Goal: Task Accomplishment & Management: Use online tool/utility

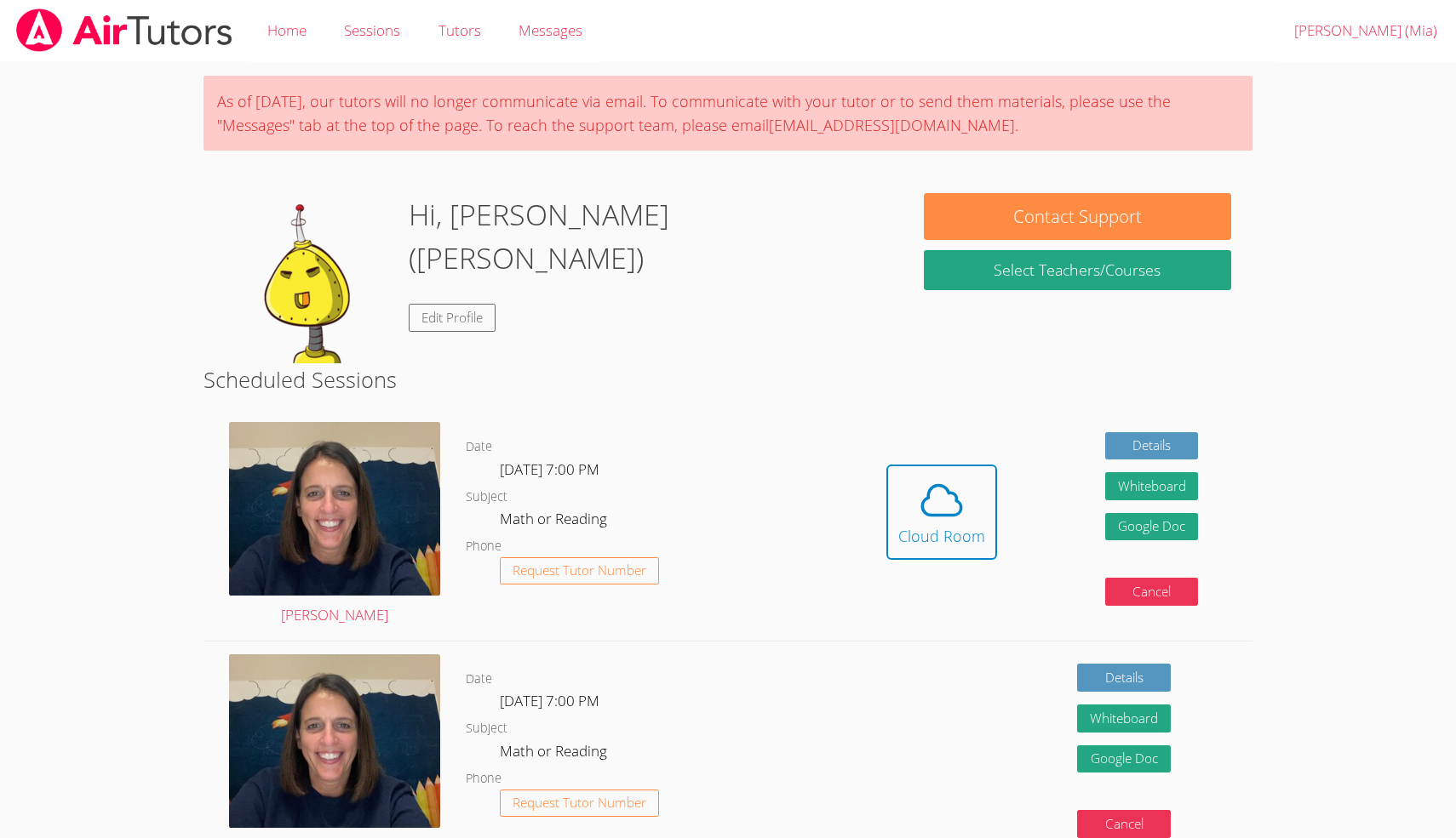
scroll to position [36, 0]
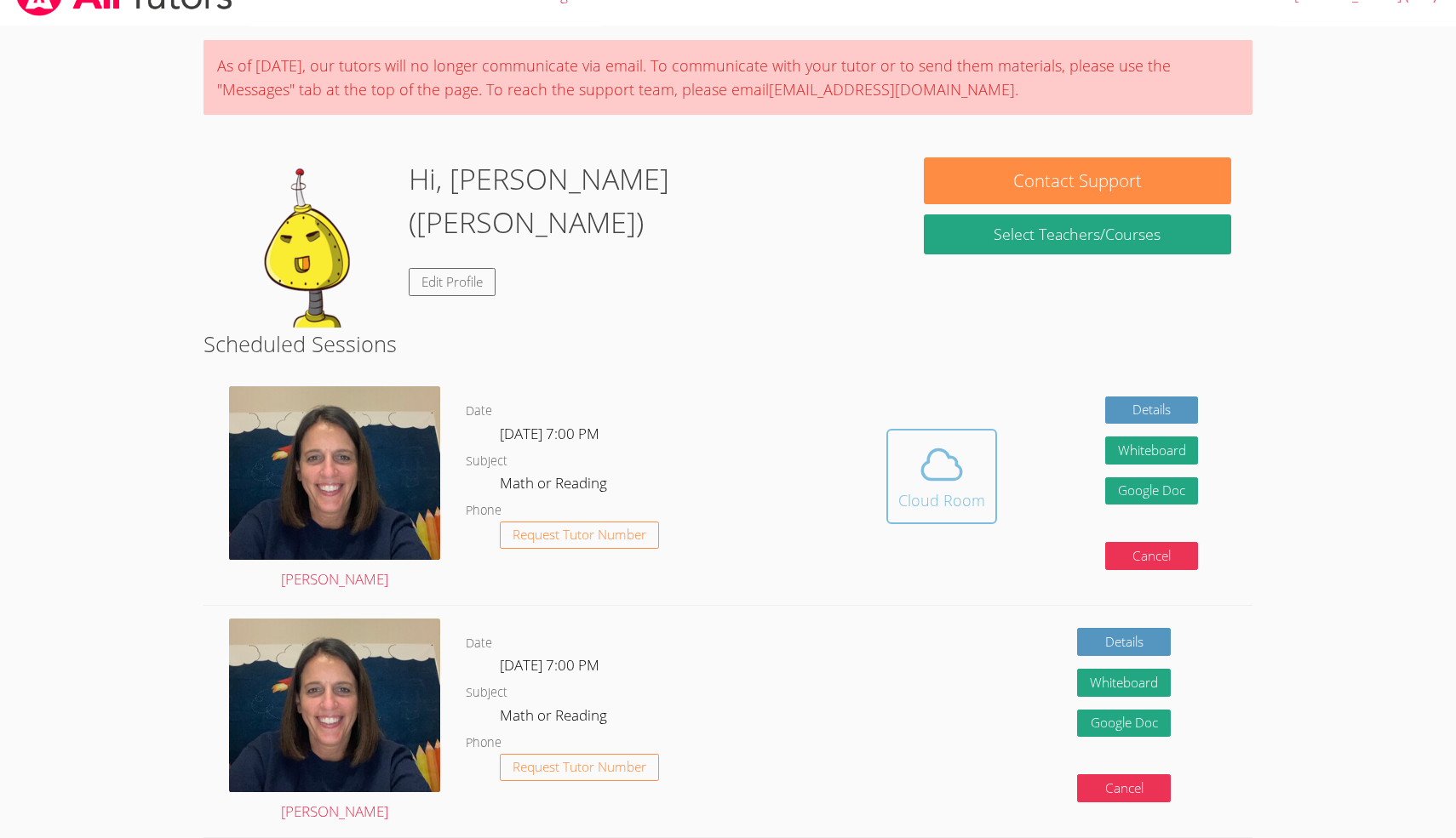
click at [967, 457] on span at bounding box center [941, 464] width 87 height 48
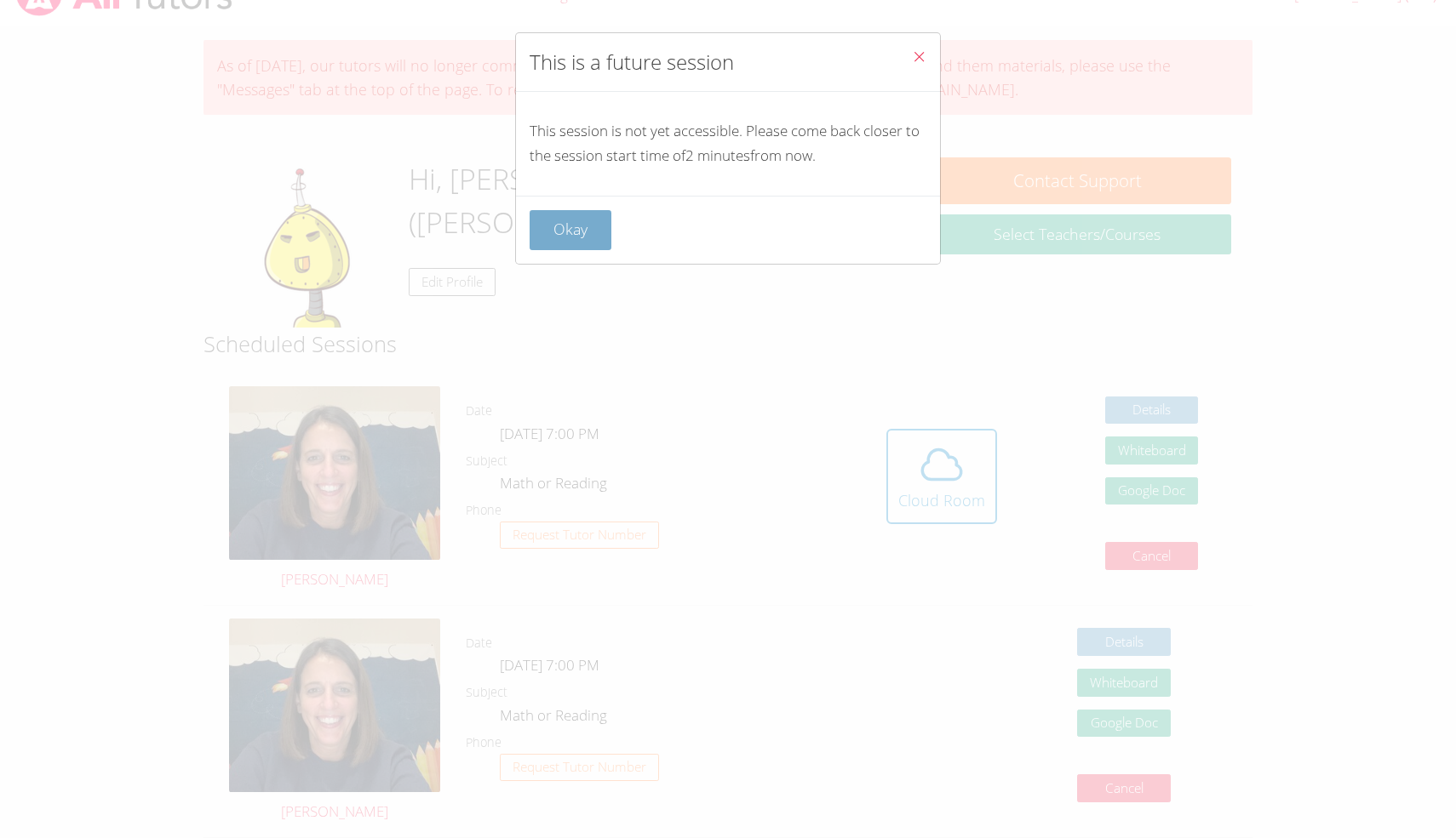
click at [590, 239] on button "Okay" at bounding box center [570, 230] width 82 height 40
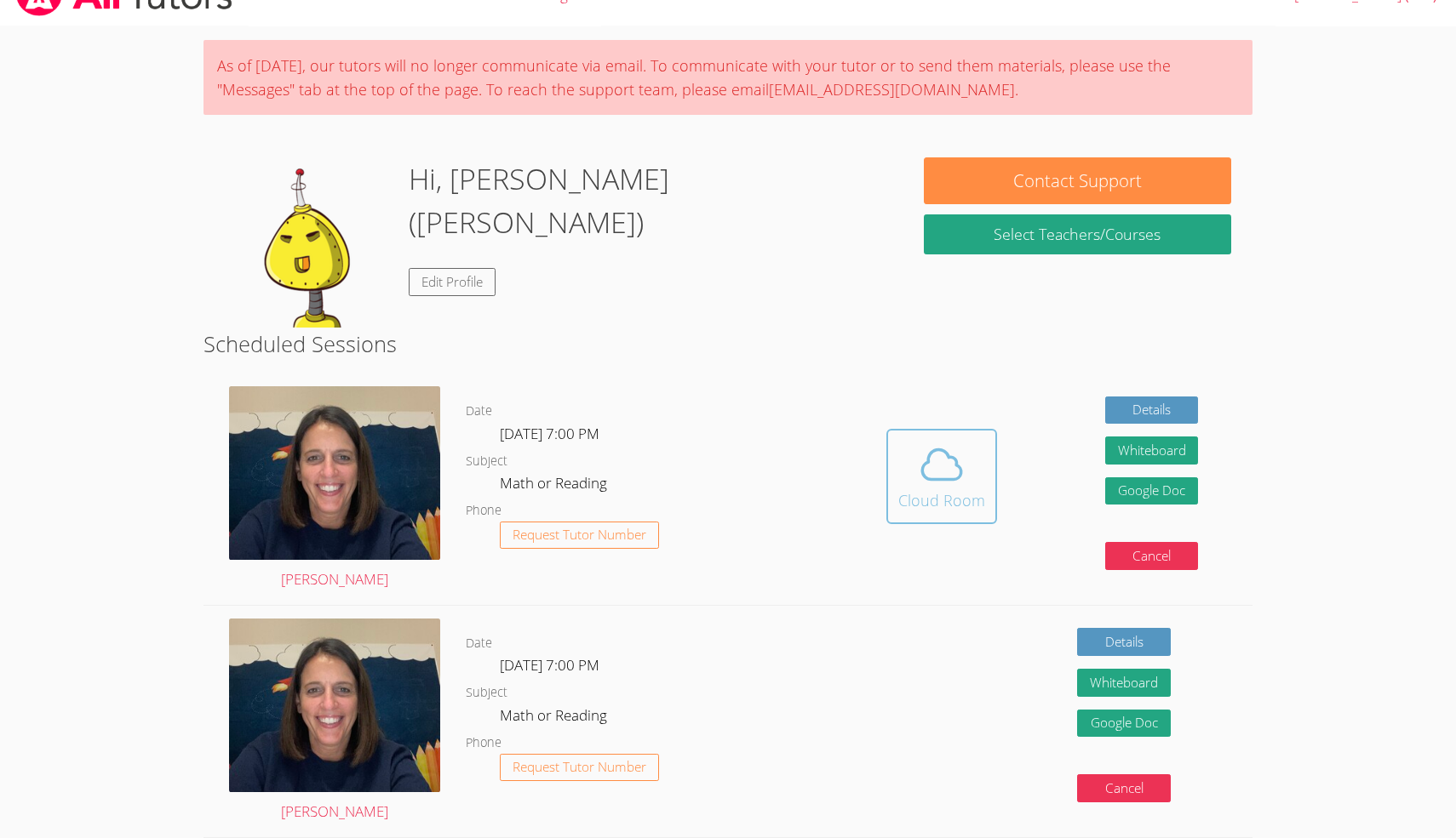
click at [944, 488] on div "Cloud Room" at bounding box center [941, 500] width 87 height 23
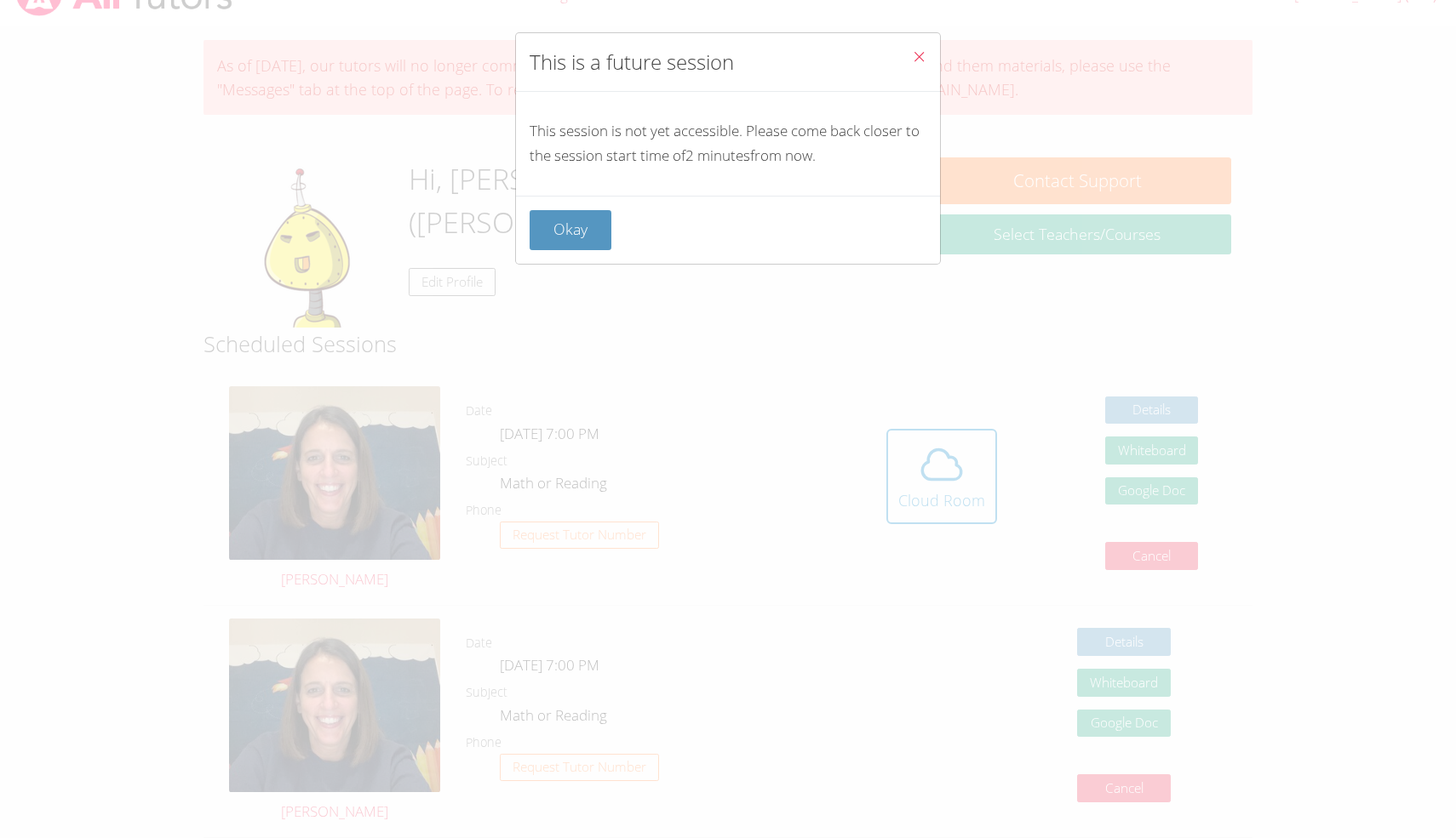
click at [682, 155] on p "This session is not yet accessible. Please come back closer to the session star…" at bounding box center [728, 143] width 397 height 50
click at [698, 155] on p "This session is not yet accessible. Please come back closer to the session star…" at bounding box center [728, 143] width 397 height 50
click at [687, 157] on p "This session is not yet accessible. Please come back closer to the session star…" at bounding box center [728, 143] width 397 height 50
click at [593, 231] on button "Okay" at bounding box center [570, 230] width 82 height 40
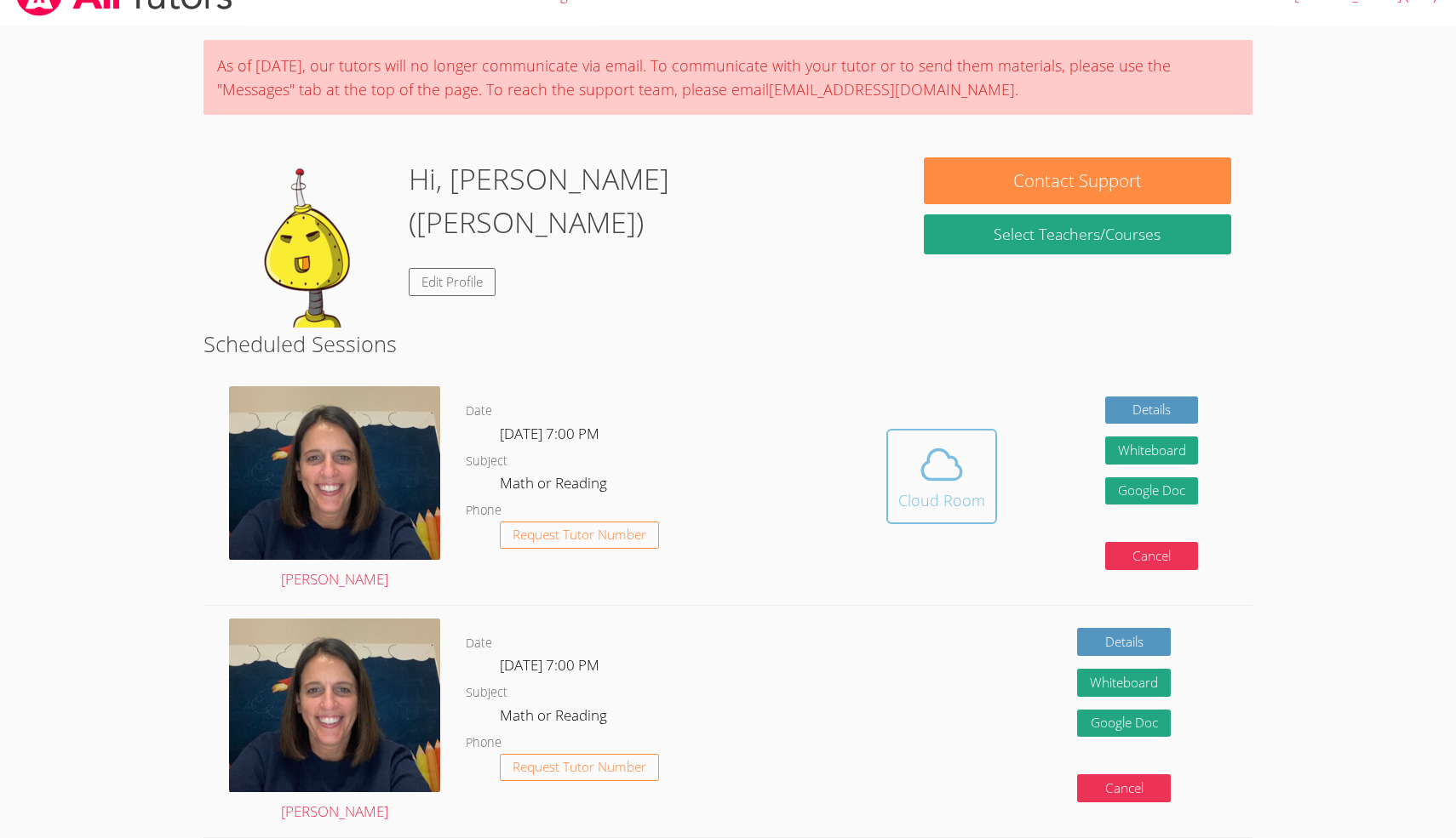
click at [957, 479] on icon at bounding box center [942, 465] width 39 height 30
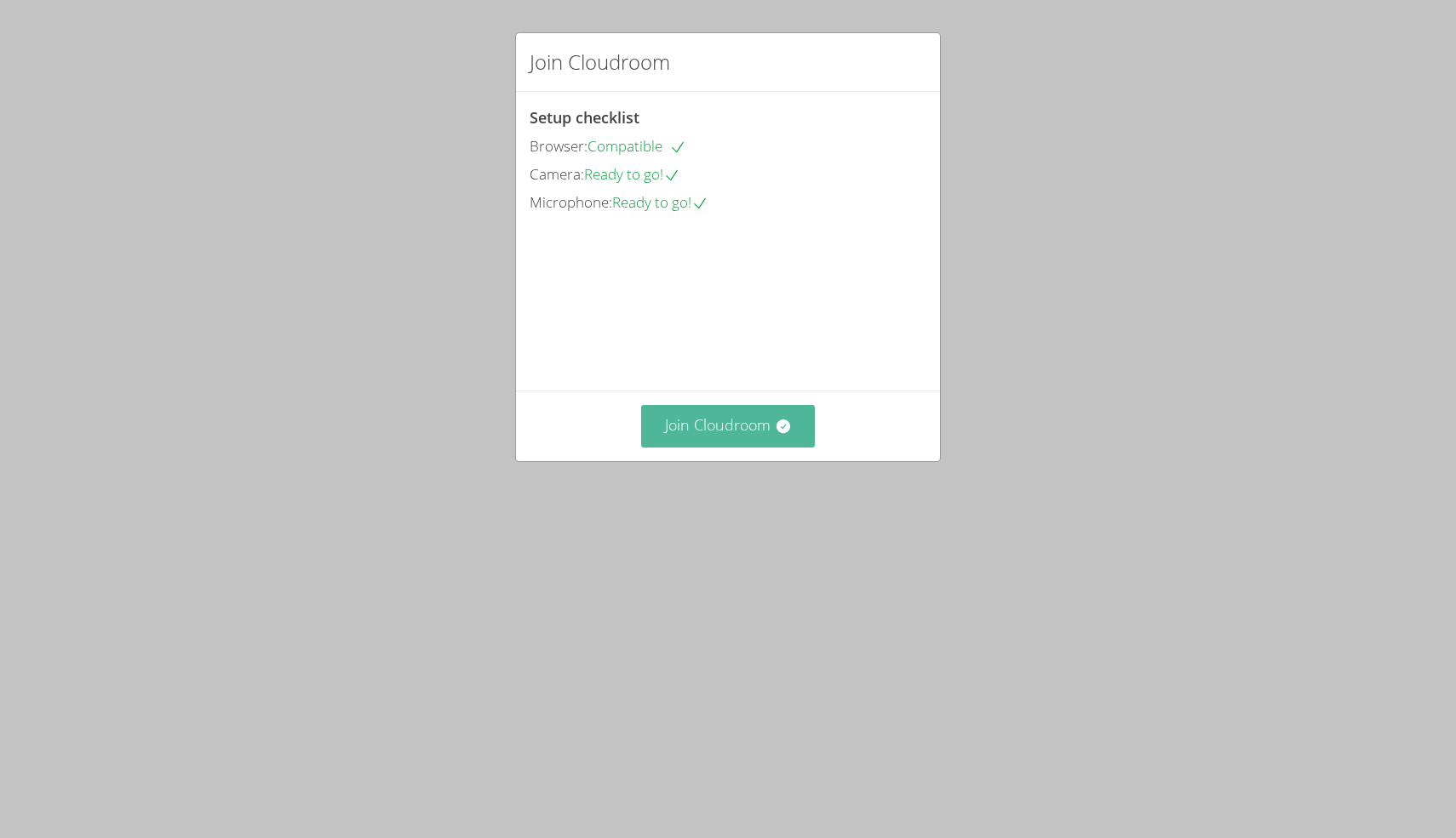
click at [751, 447] on button "Join Cloudroom" at bounding box center [728, 426] width 175 height 41
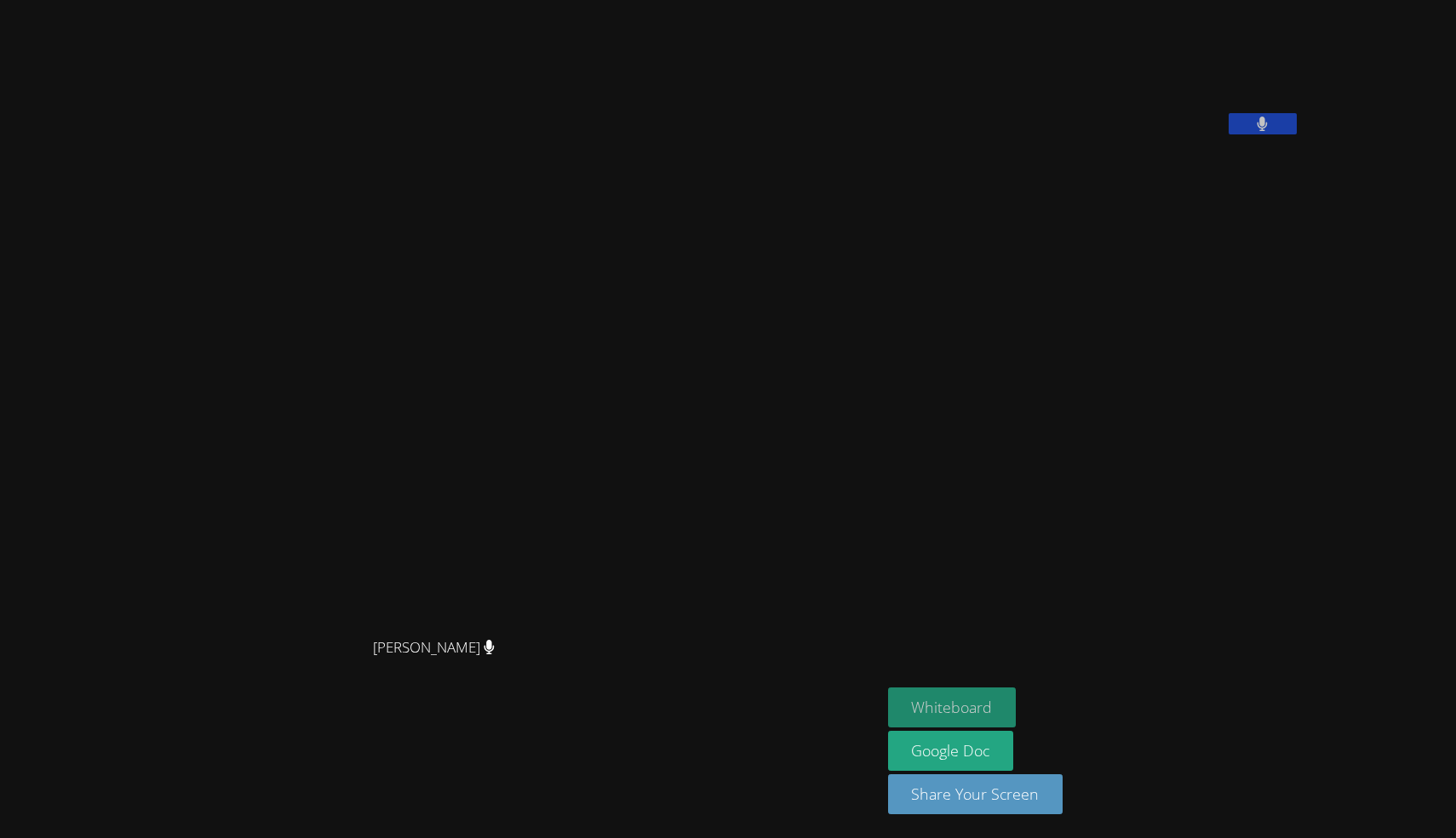
click at [1017, 711] on button "Whiteboard" at bounding box center [952, 707] width 129 height 40
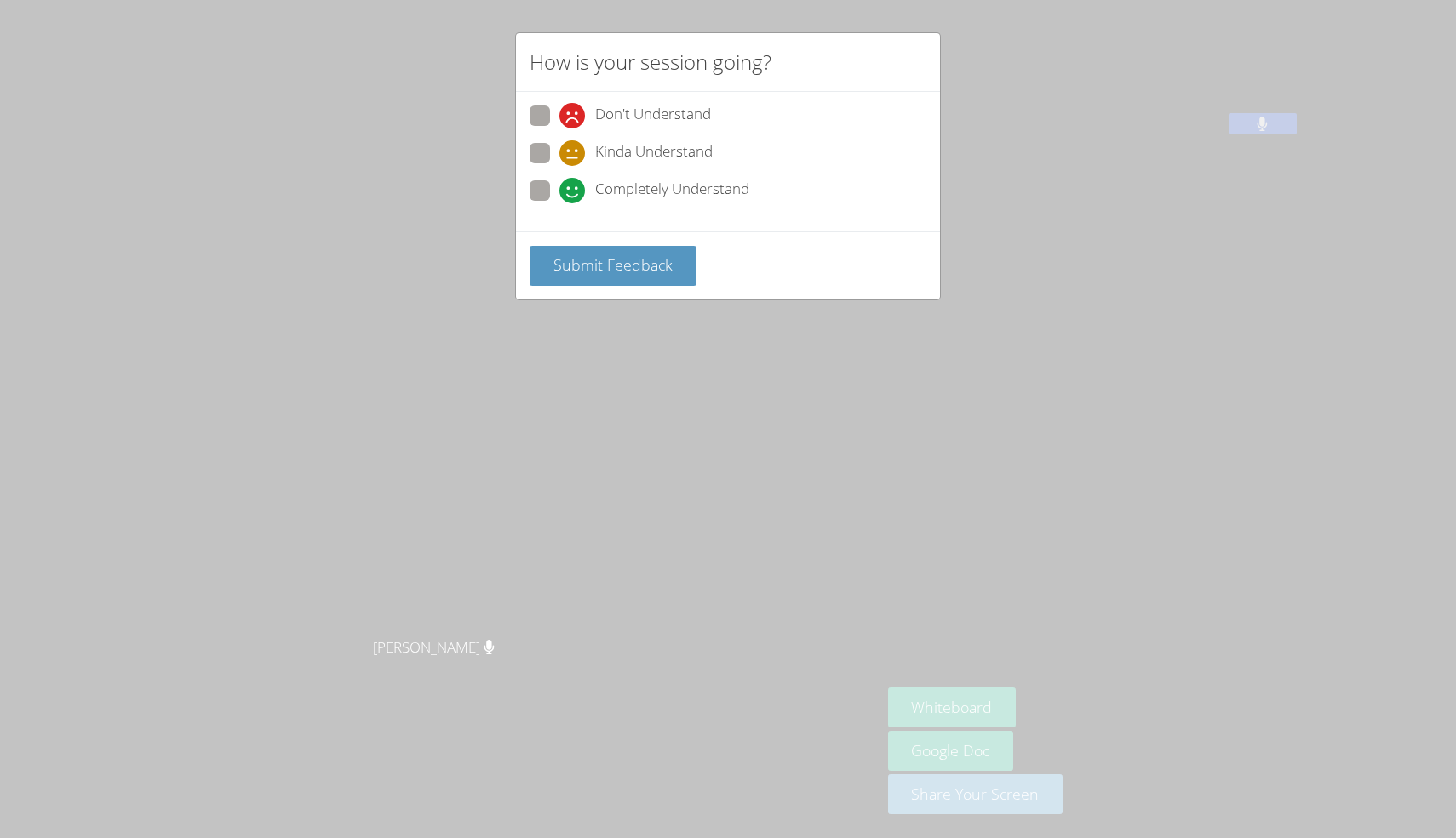
click at [698, 184] on span "Completely Understand" at bounding box center [672, 190] width 154 height 25
click at [573, 184] on input "Completely Understand" at bounding box center [566, 187] width 14 height 14
radio input "true"
click at [677, 246] on button "Submit Feedback" at bounding box center [612, 266] width 167 height 40
